Goal: Obtain resource: Download file/media

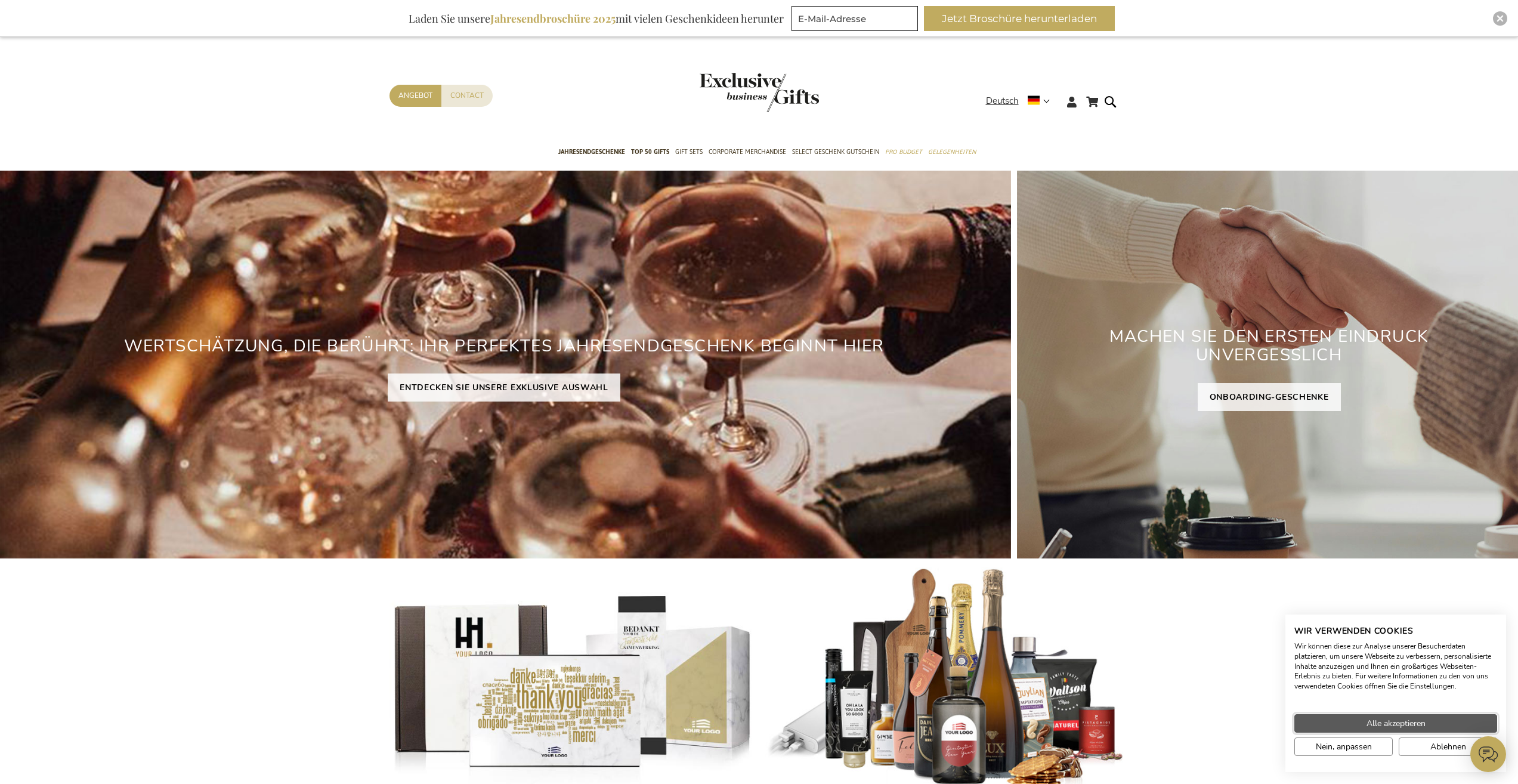
click at [1370, 720] on span "Alle akzeptieren" at bounding box center [1396, 724] width 59 height 13
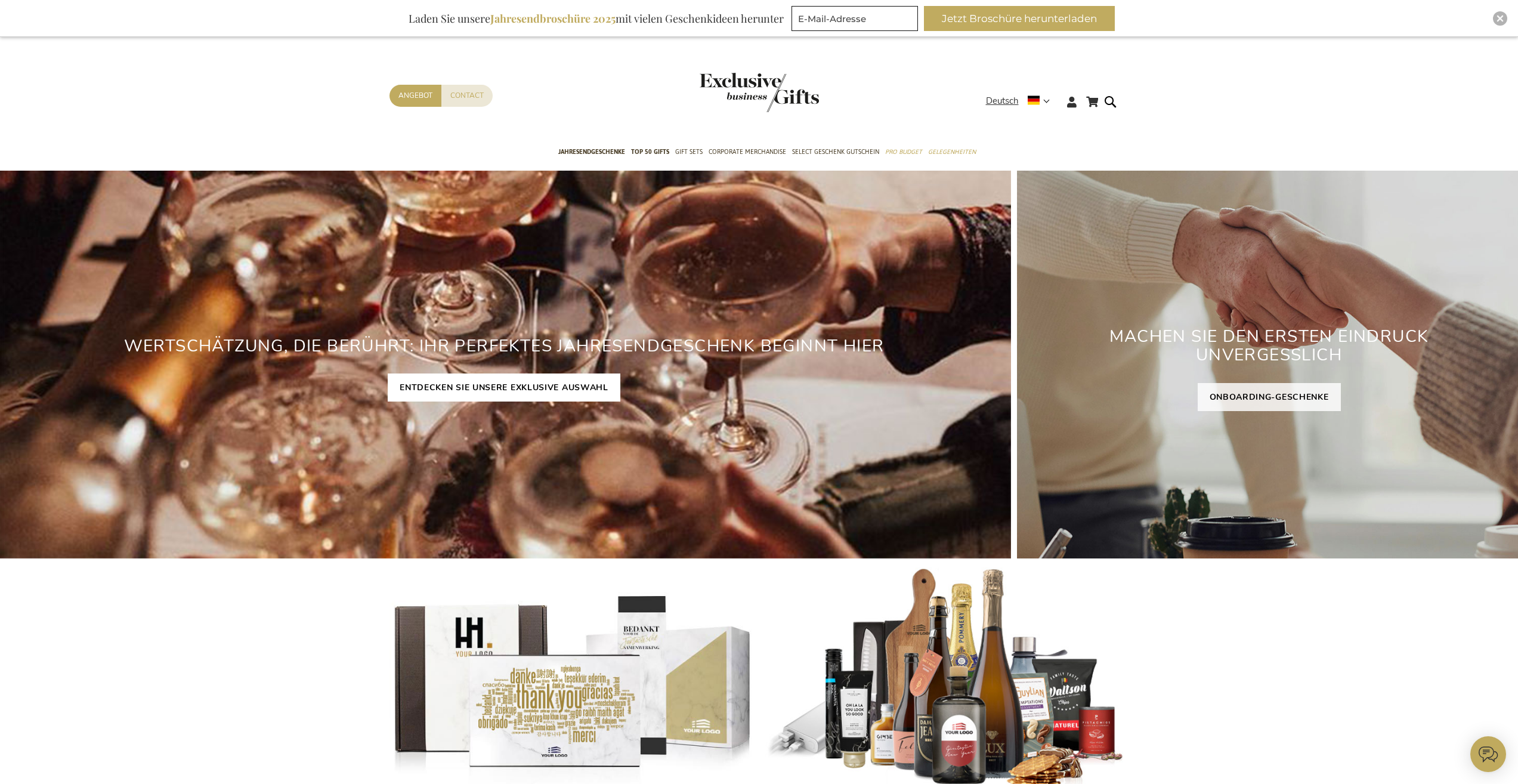
click at [411, 390] on link "ENTDECKEN SIE UNSERE EXKLUSIVE AUSWAHL" at bounding box center [504, 387] width 232 height 28
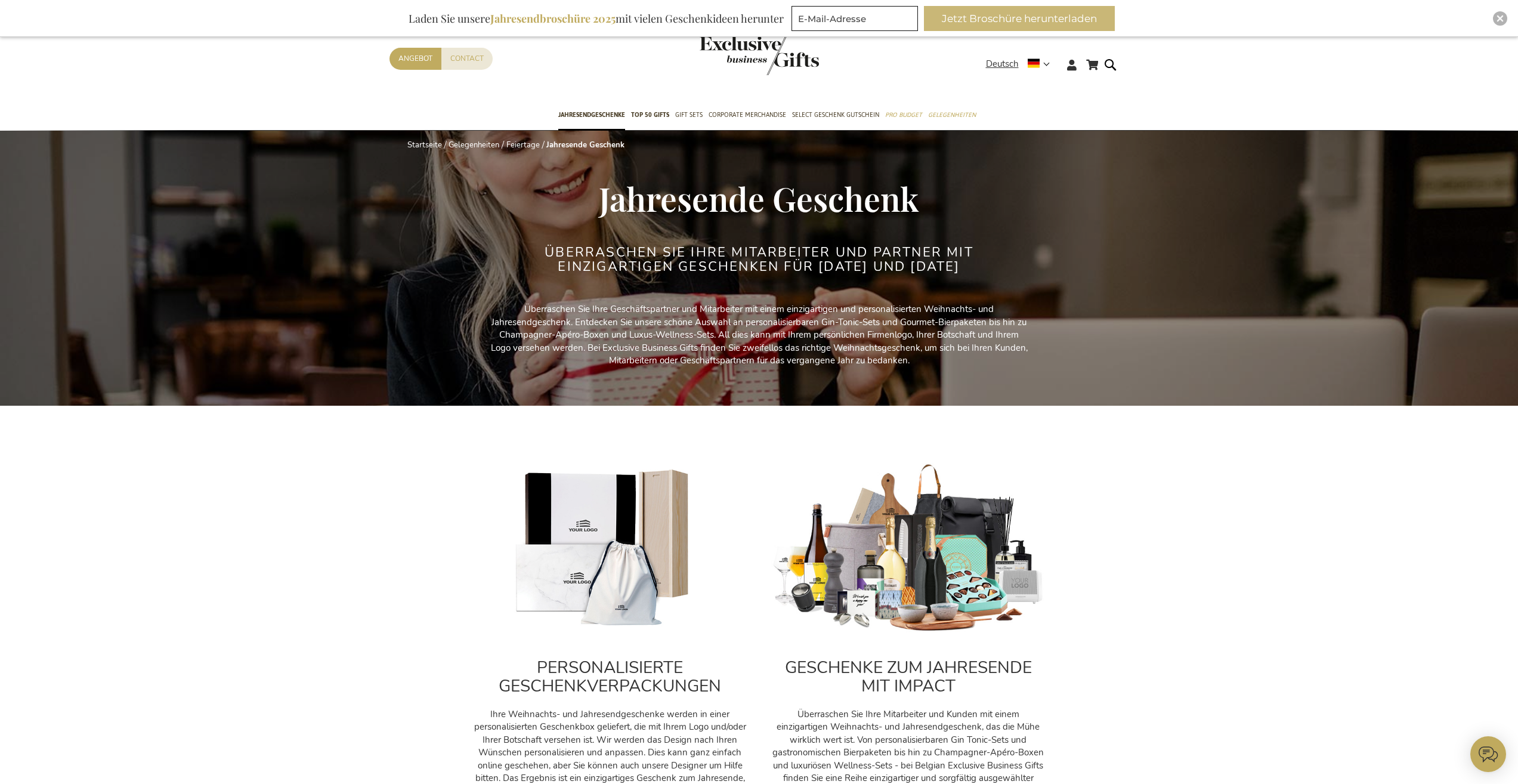
click at [1062, 22] on button "Jetzt Broschüre herunterladen" at bounding box center [1019, 18] width 191 height 25
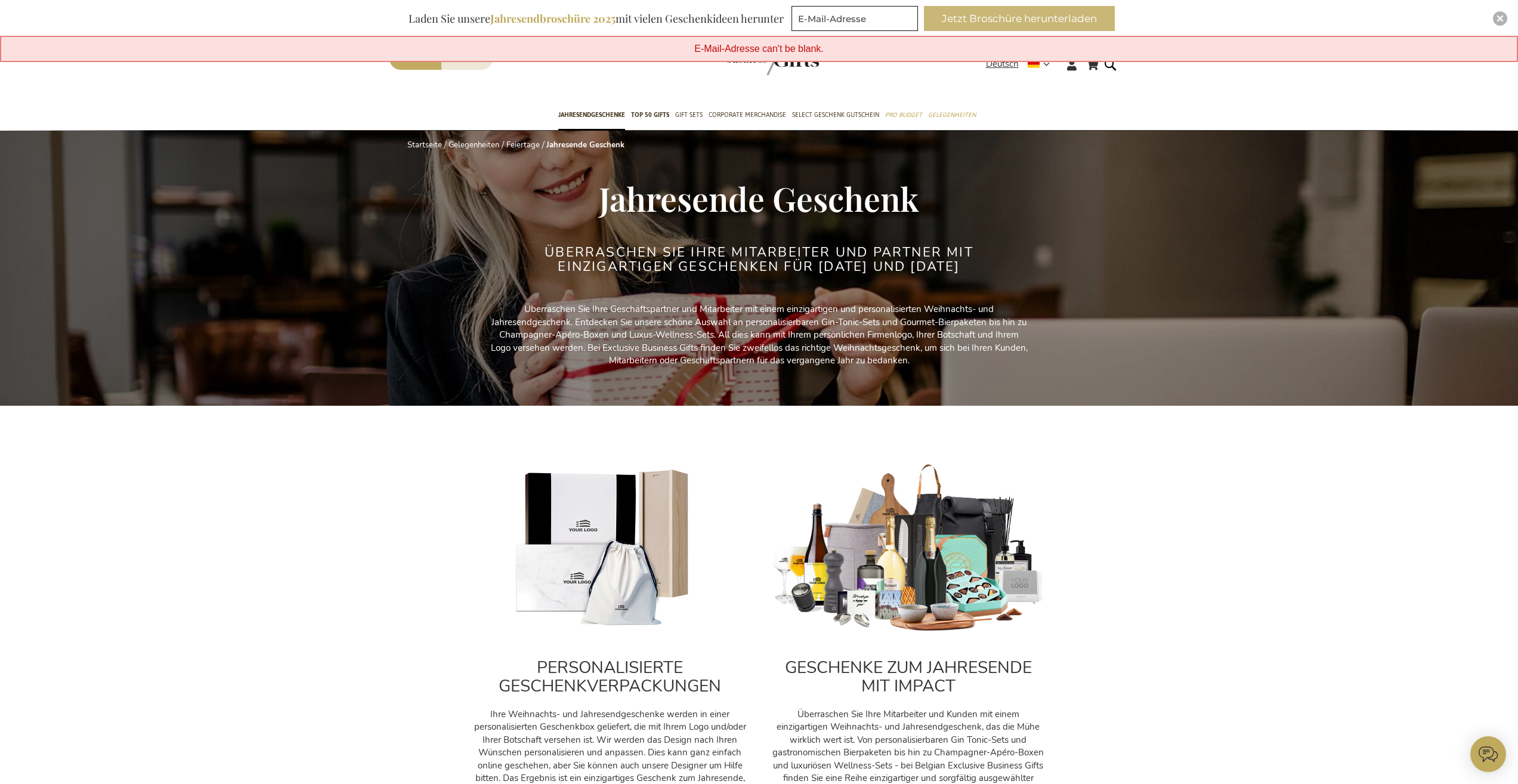
click at [1104, 12] on button "Jetzt Broschüre herunterladen" at bounding box center [1019, 18] width 191 height 25
click at [1016, 18] on button "Jetzt Broschüre herunterladen" at bounding box center [1019, 18] width 191 height 25
